Goal: Find contact information: Find contact information

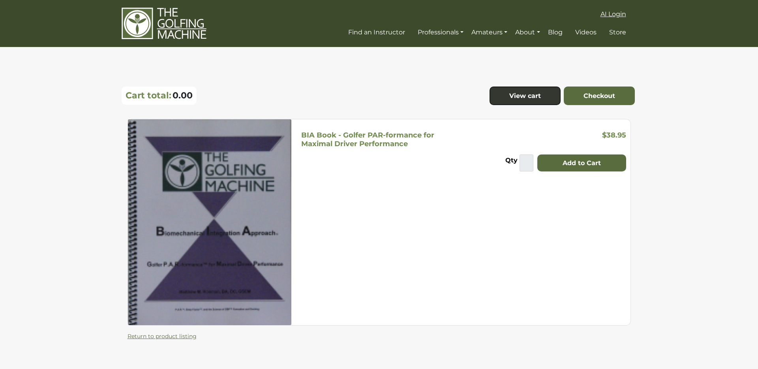
click at [617, 15] on span "AI Login" at bounding box center [614, 14] width 26 height 8
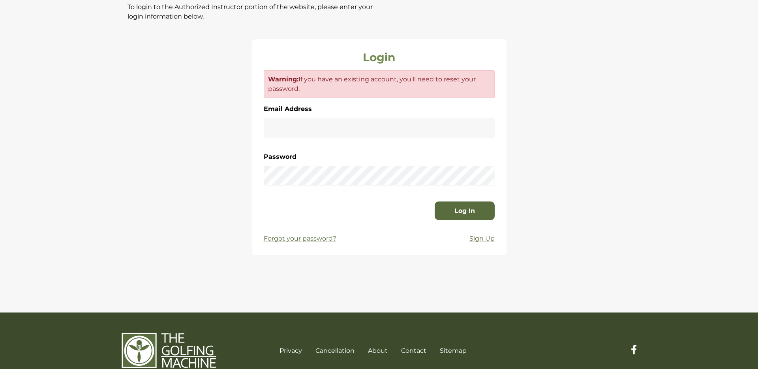
scroll to position [198, 0]
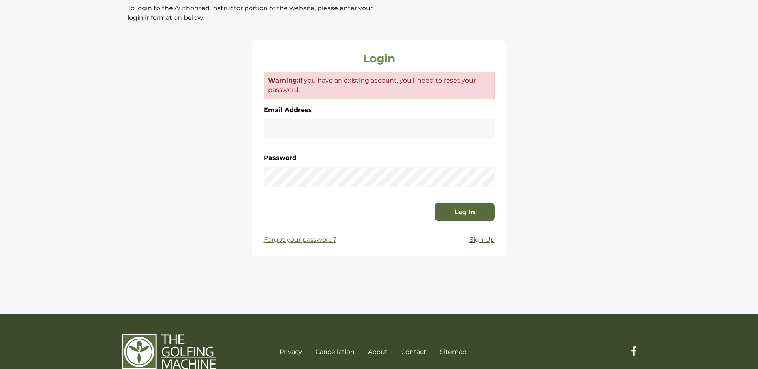
click at [481, 241] on p "Sign Up" at bounding box center [482, 239] width 25 height 9
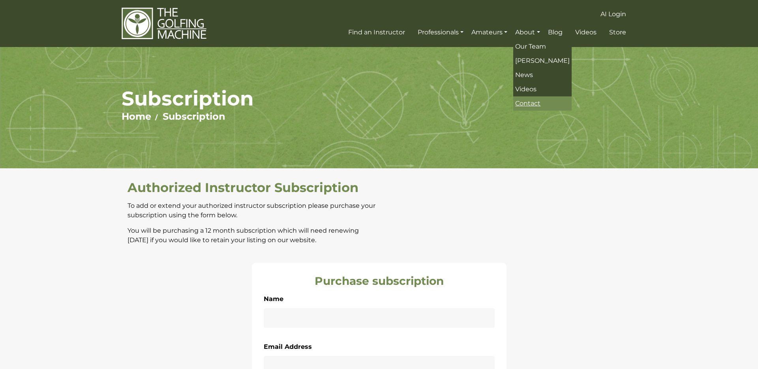
click at [532, 103] on span "Contact" at bounding box center [527, 104] width 25 height 8
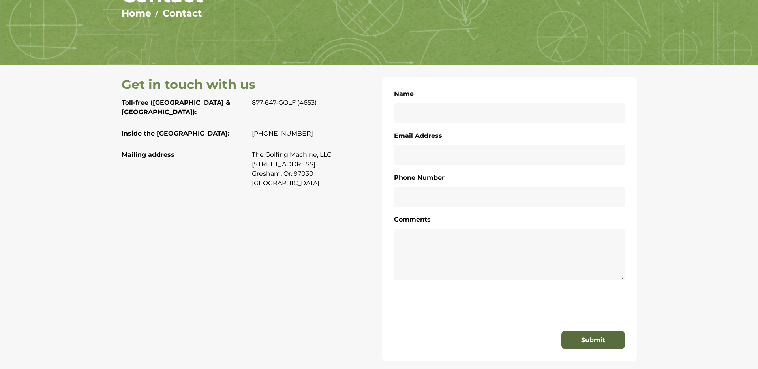
scroll to position [102, 0]
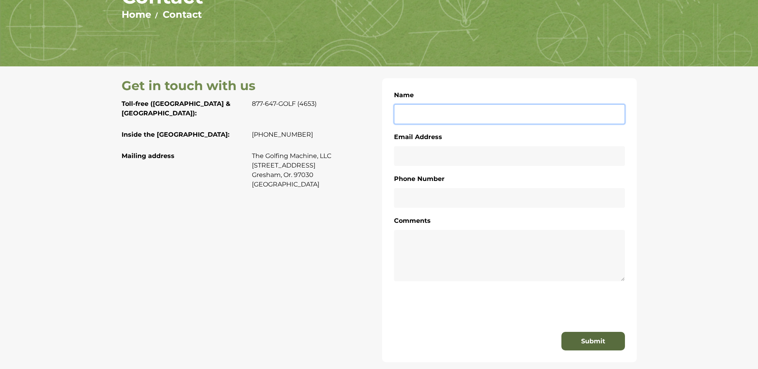
click at [423, 112] on input "Name" at bounding box center [509, 114] width 231 height 20
